Goal: Transaction & Acquisition: Obtain resource

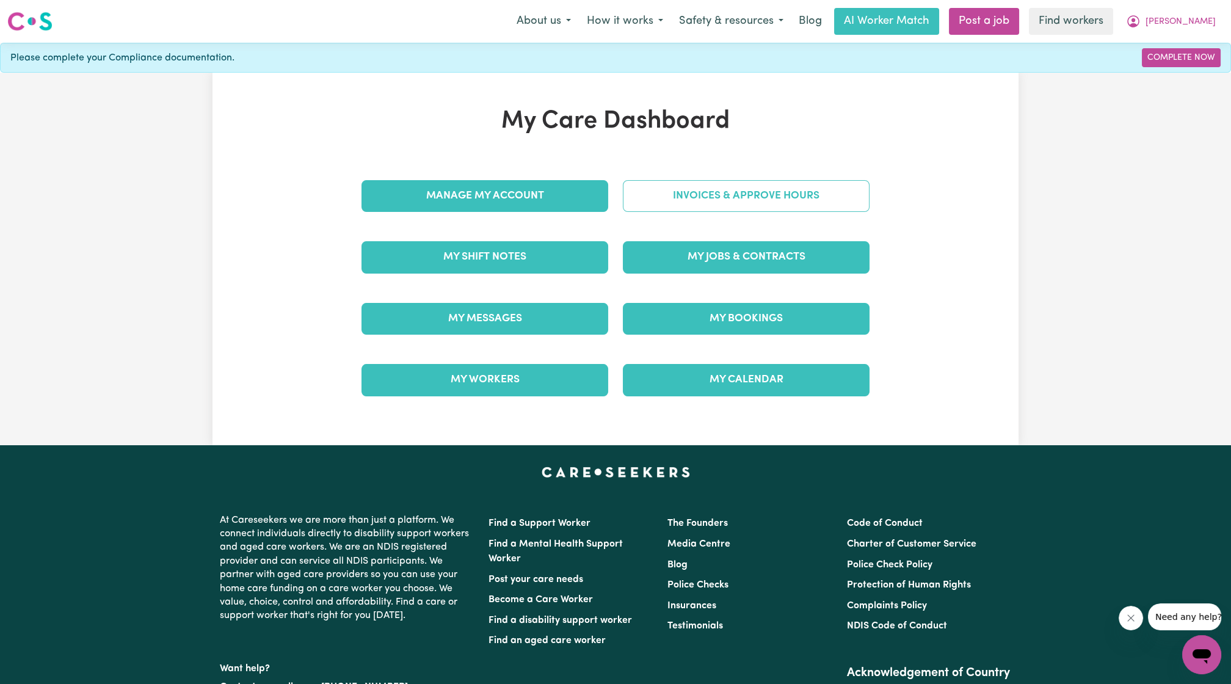
click at [688, 193] on link "Invoices & Approve Hours" at bounding box center [746, 196] width 247 height 32
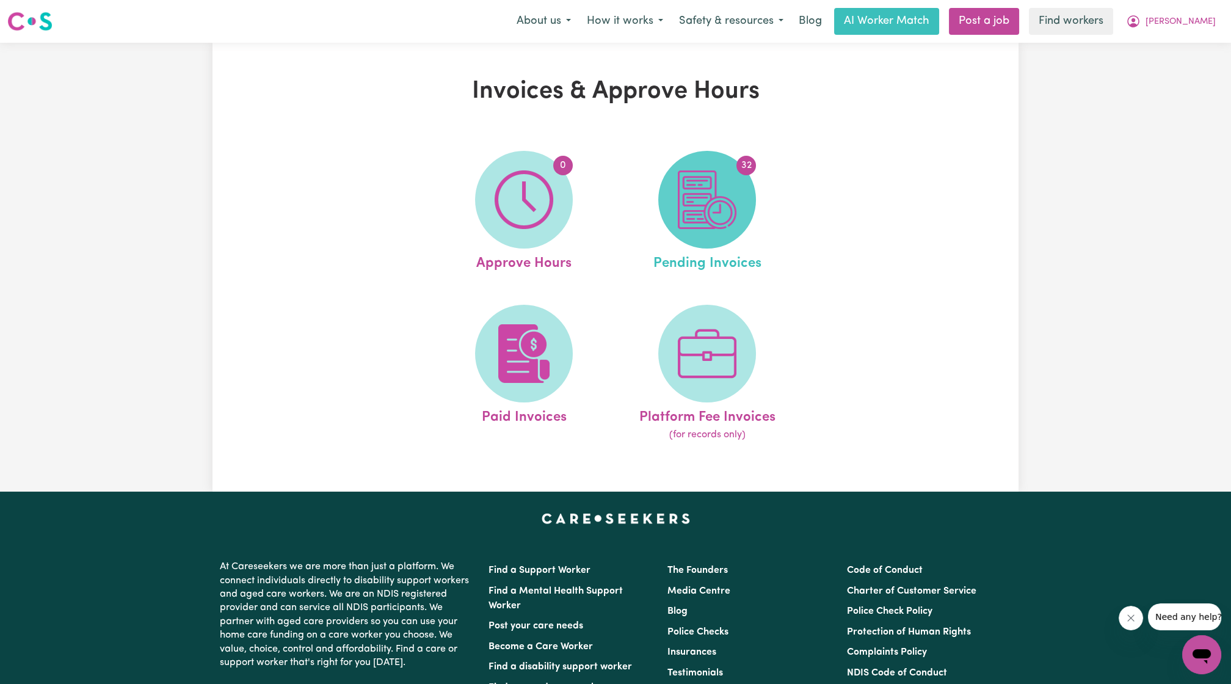
click at [686, 194] on img at bounding box center [707, 199] width 59 height 59
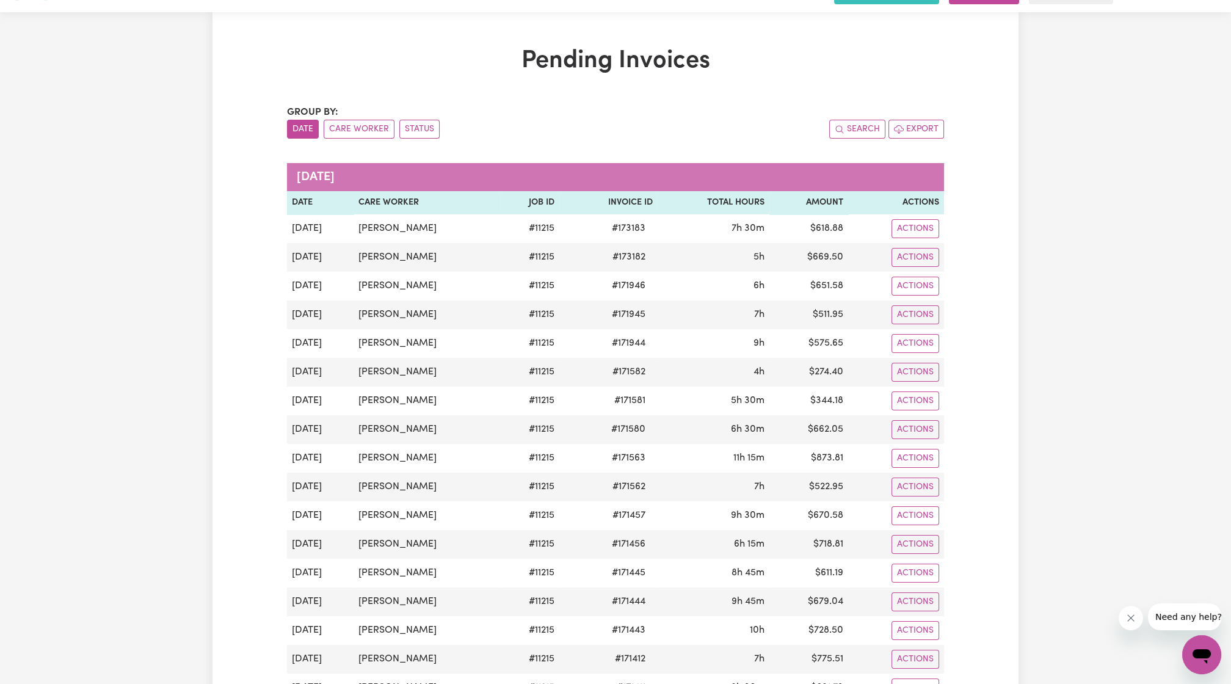
scroll to position [29, 0]
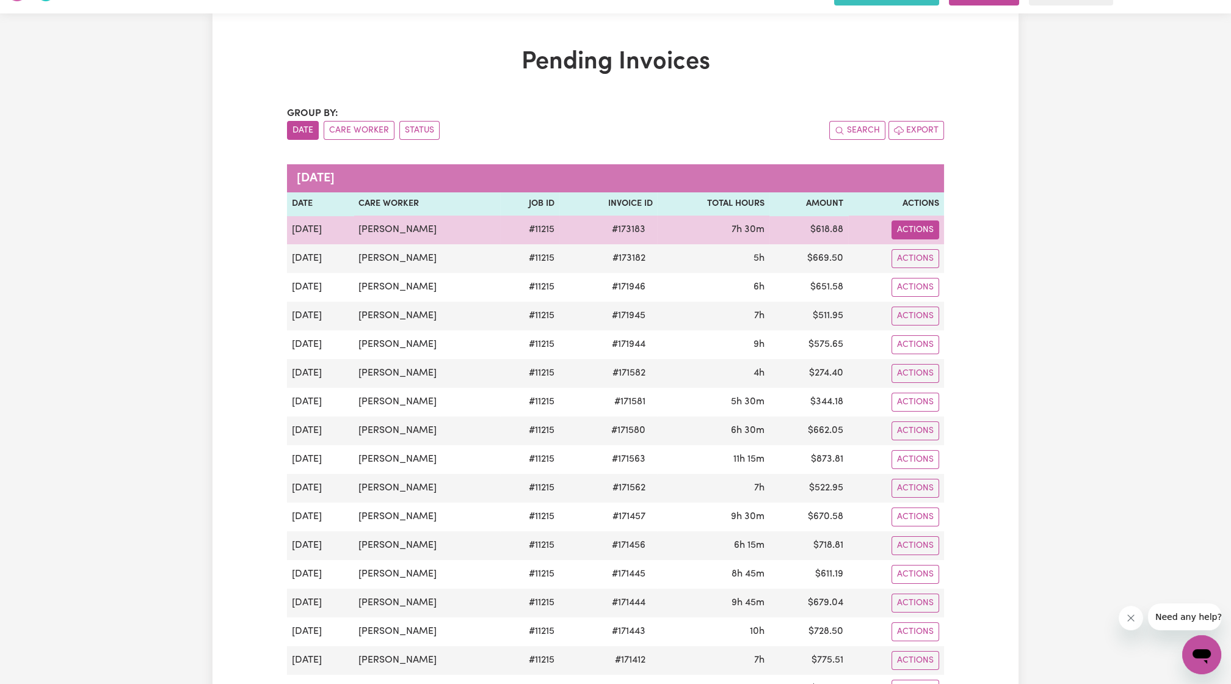
click at [910, 220] on button "Actions" at bounding box center [915, 229] width 48 height 19
click at [926, 249] on link "Download Invoice" at bounding box center [948, 257] width 112 height 24
click at [905, 227] on button "Actions" at bounding box center [915, 229] width 48 height 19
click at [929, 249] on link "Download Invoice" at bounding box center [948, 257] width 112 height 24
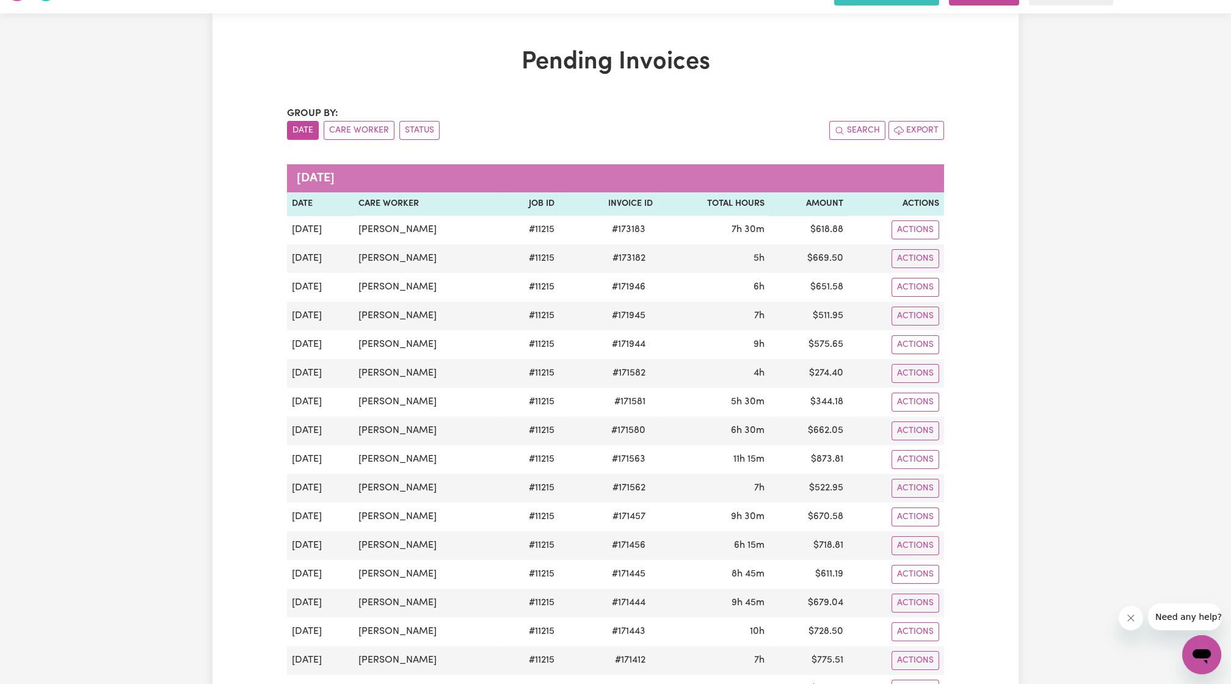
scroll to position [0, 0]
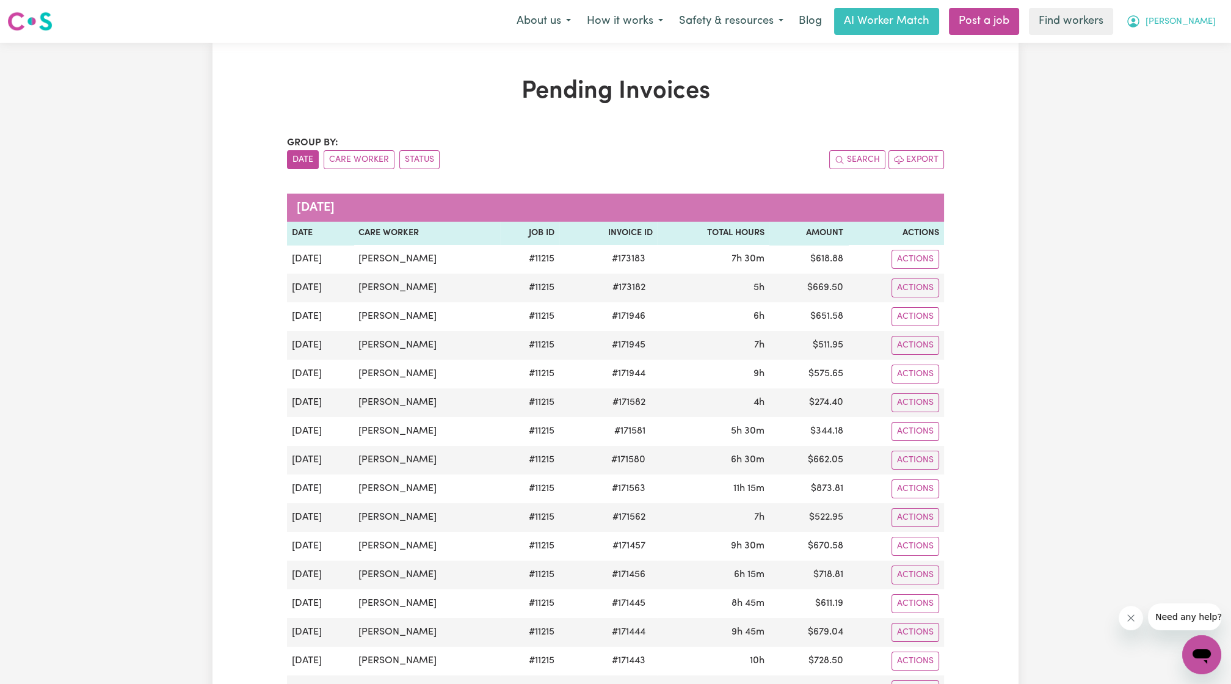
click at [1205, 34] on button "[PERSON_NAME]" at bounding box center [1171, 22] width 106 height 26
click at [1174, 70] on link "Logout" at bounding box center [1175, 70] width 96 height 23
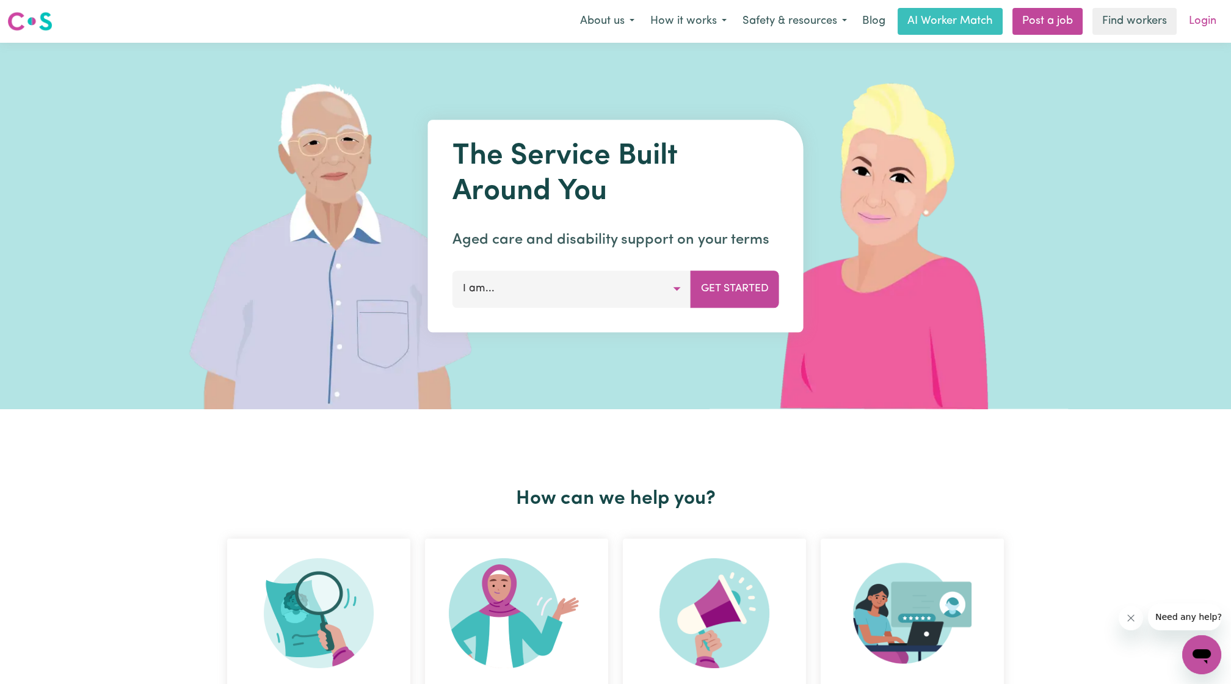
click at [1202, 8] on link "Login" at bounding box center [1202, 21] width 42 height 27
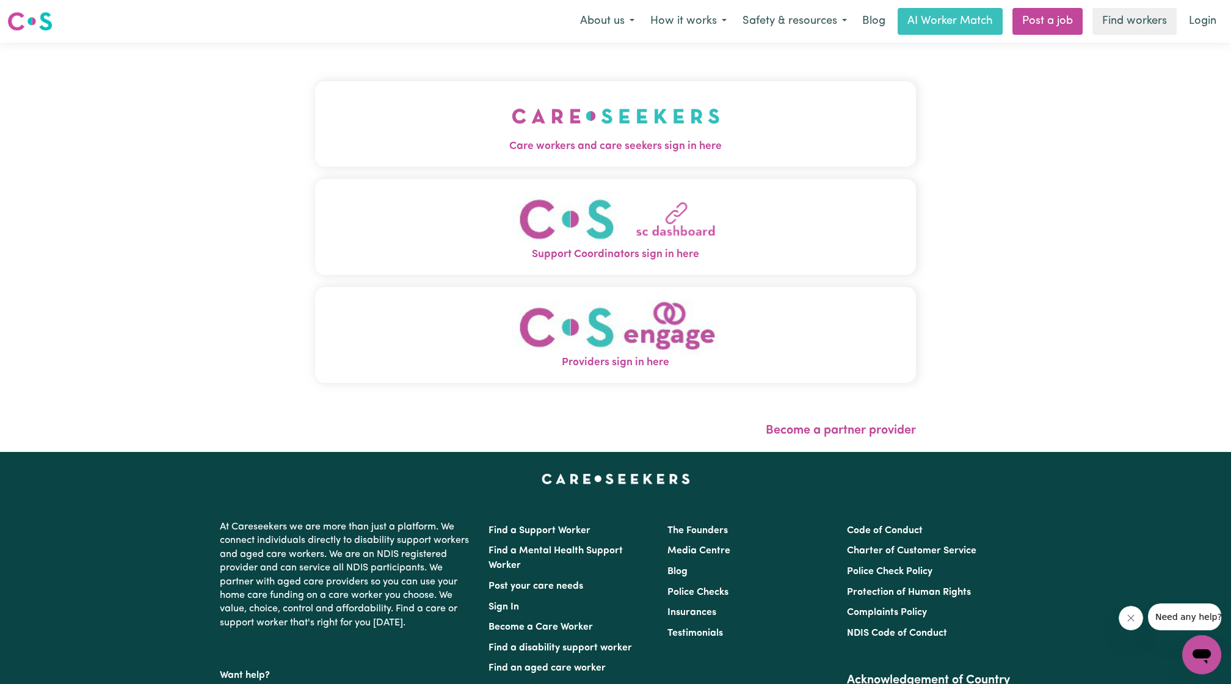
click at [609, 158] on button "Care workers and care seekers sign in here" at bounding box center [615, 123] width 601 height 85
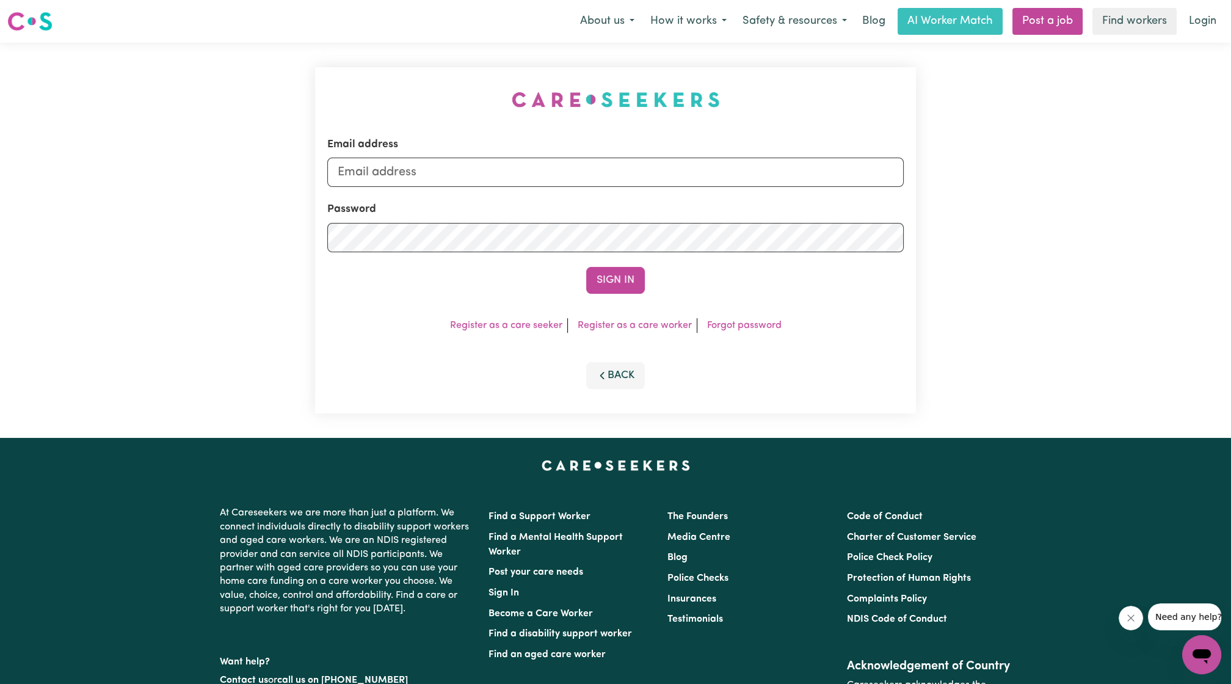
click at [684, 143] on div "Email address" at bounding box center [615, 162] width 576 height 50
click at [620, 189] on form "Email address Password Sign In" at bounding box center [615, 215] width 576 height 157
click at [607, 183] on input "Email address" at bounding box center [615, 172] width 576 height 29
drag, startPoint x: 400, startPoint y: 173, endPoint x: 786, endPoint y: 206, distance: 387.3
click at [786, 206] on form "Email address [EMAIL_ADDRESS][PERSON_NAME][DOMAIN_NAME] Password Sign In" at bounding box center [615, 215] width 576 height 157
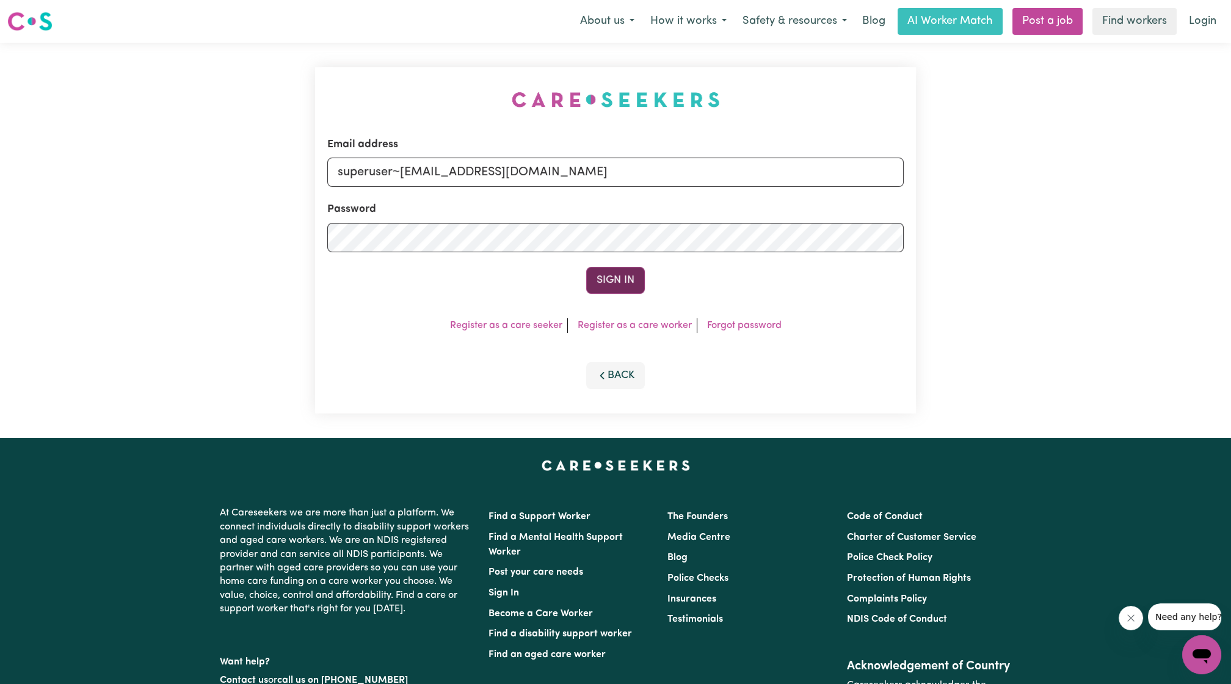
type input "superuser~[EMAIL_ADDRESS][DOMAIN_NAME]"
click at [626, 287] on button "Sign In" at bounding box center [615, 280] width 59 height 27
